Goal: Task Accomplishment & Management: Manage account settings

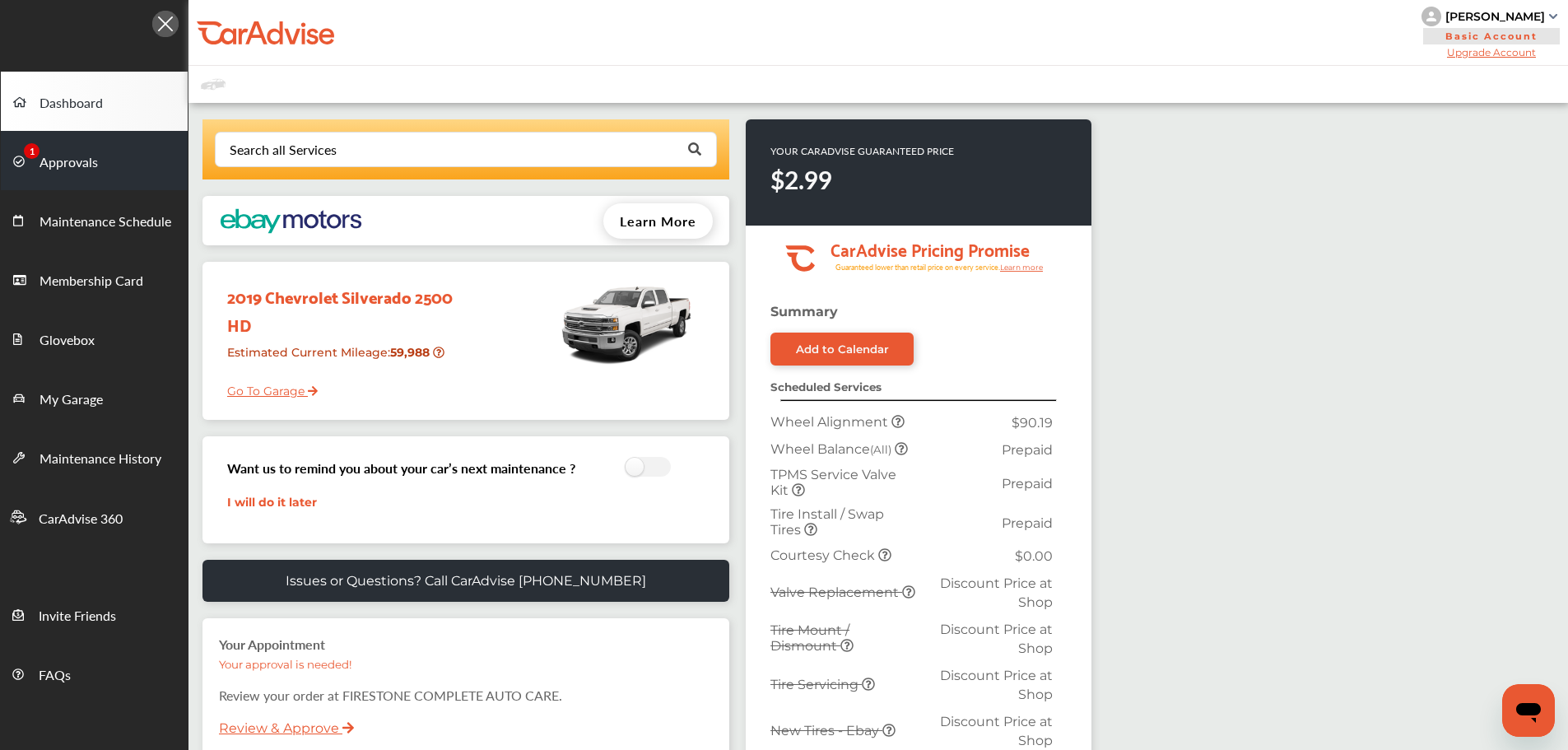
drag, startPoint x: 55, startPoint y: 175, endPoint x: 182, endPoint y: 174, distance: 127.0
click at [55, 175] on link "Approvals" at bounding box center [94, 160] width 187 height 59
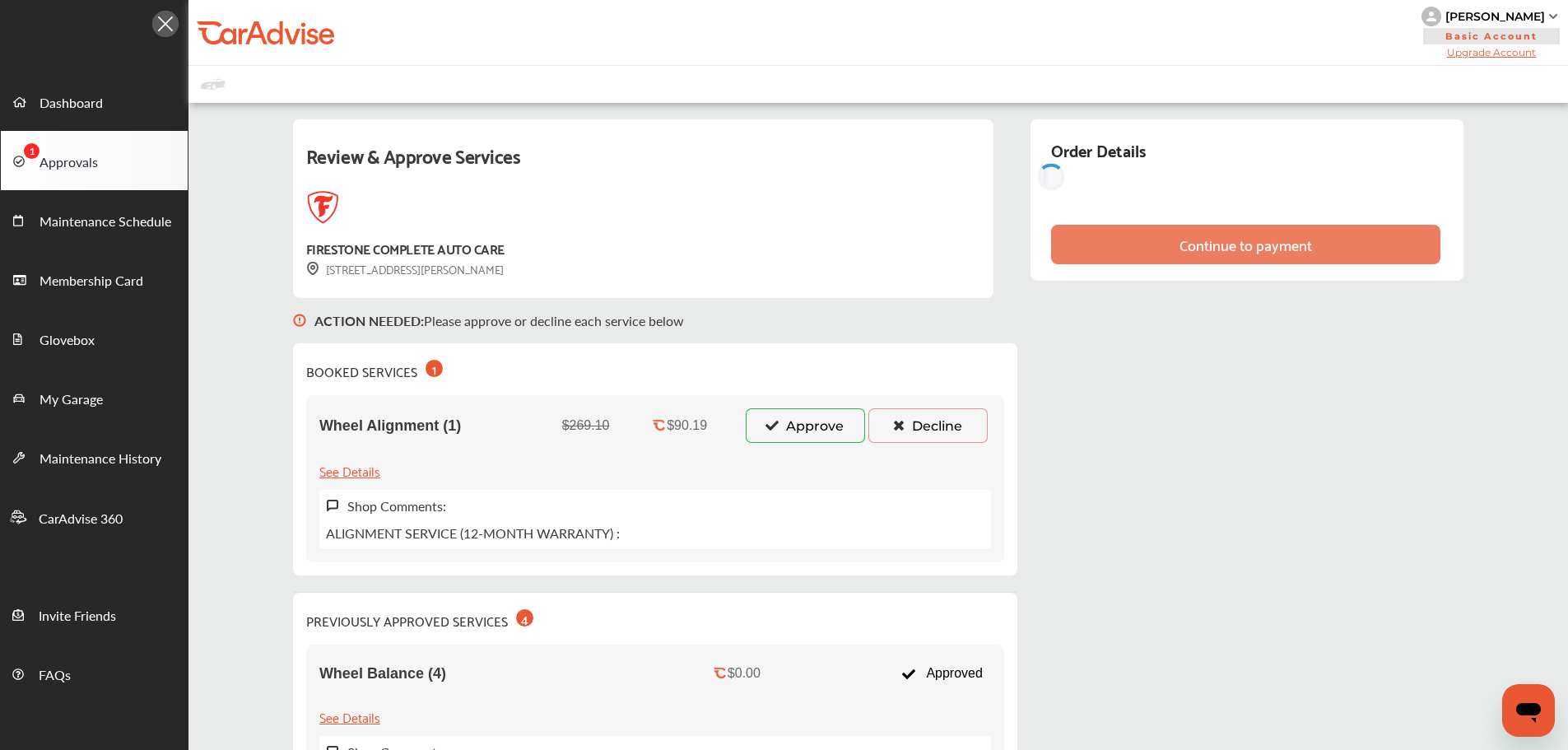
click at [789, 423] on button "Approve" at bounding box center [805, 426] width 119 height 35
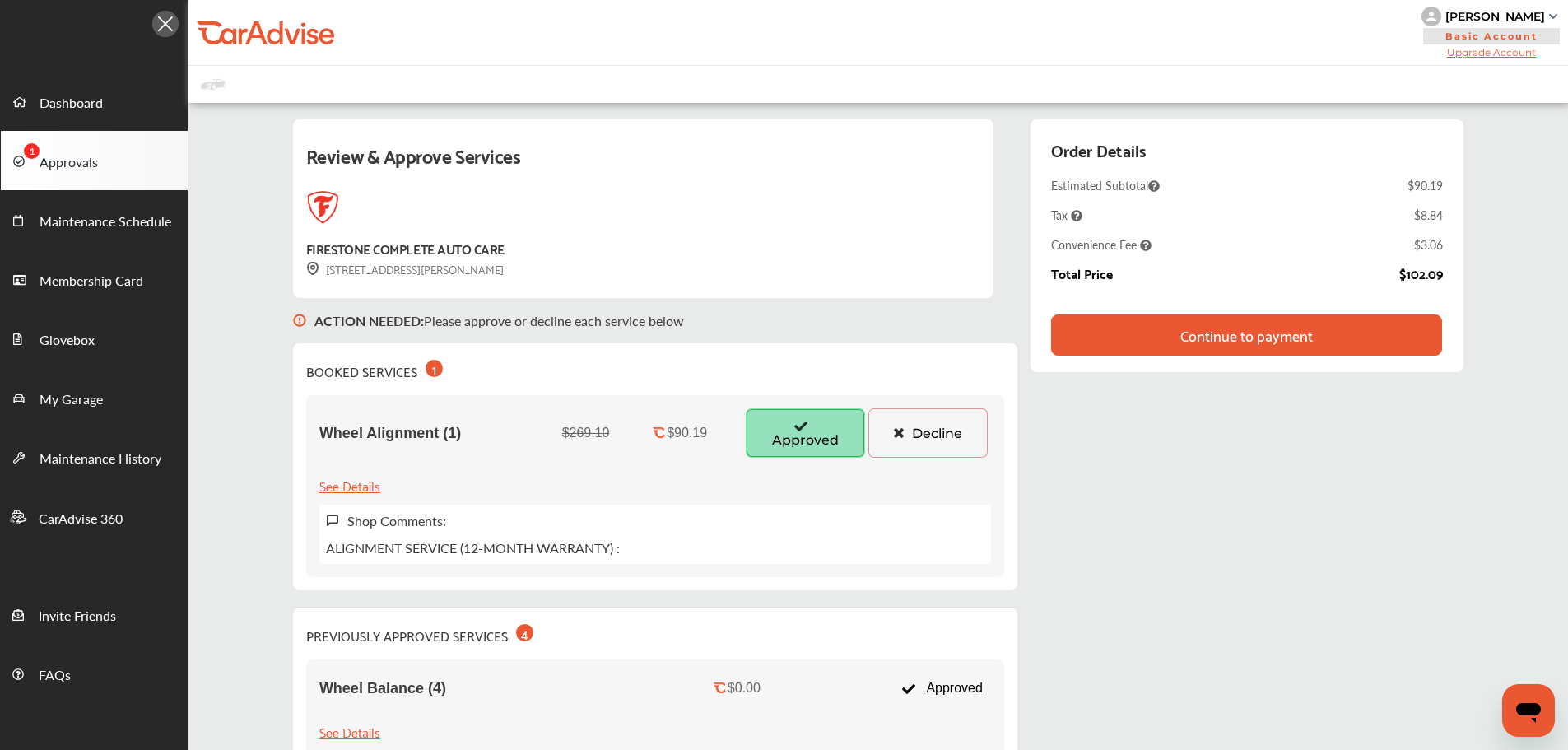
click at [1255, 336] on div "Continue to payment" at bounding box center [1246, 334] width 132 height 16
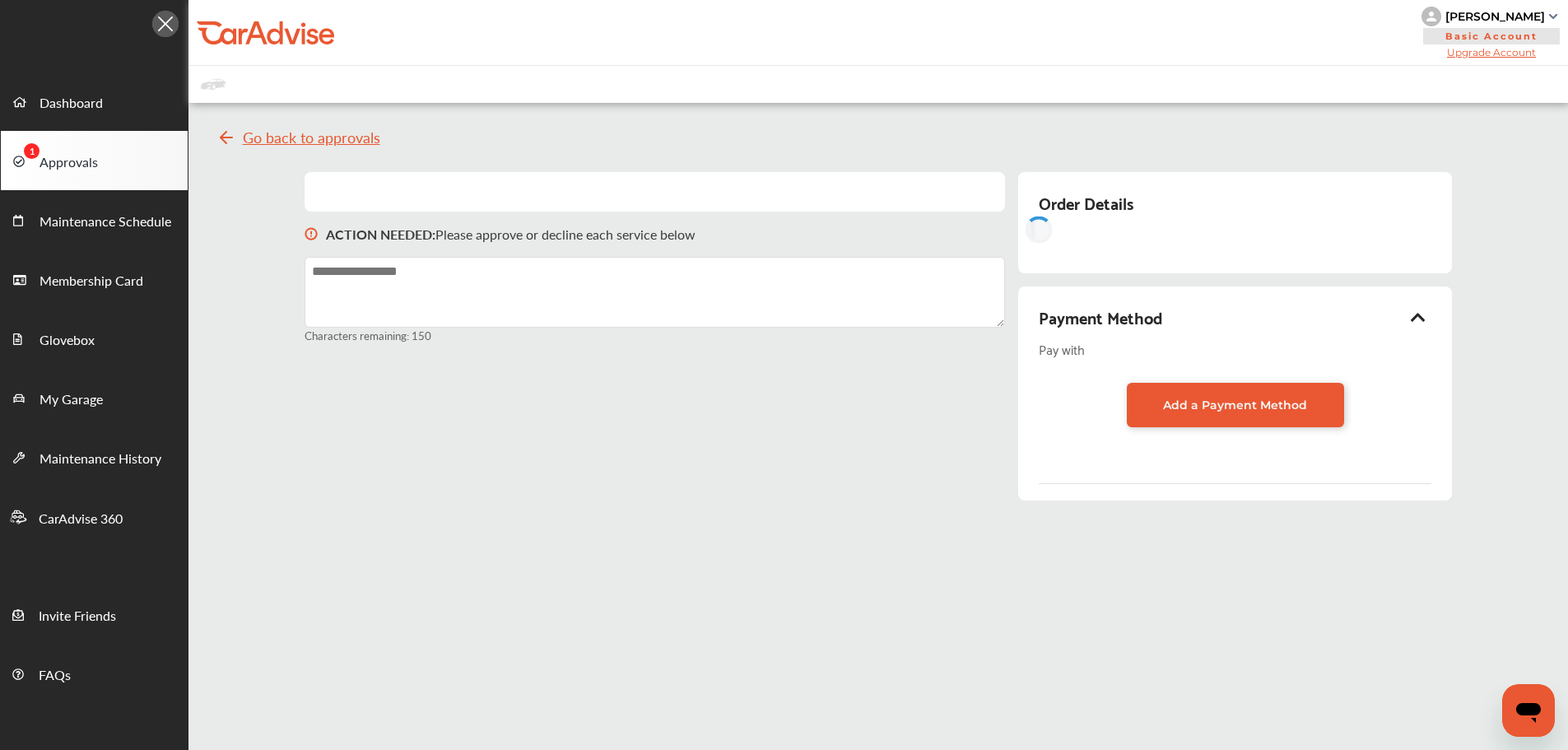
click at [1418, 321] on icon at bounding box center [1418, 317] width 20 height 16
